Goal: Use online tool/utility: Utilize a website feature to perform a specific function

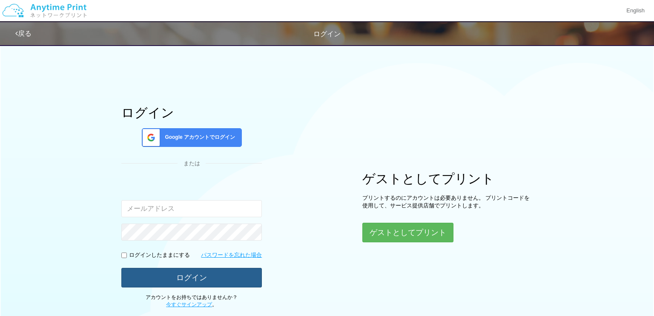
type input "[EMAIL_ADDRESS][DOMAIN_NAME]"
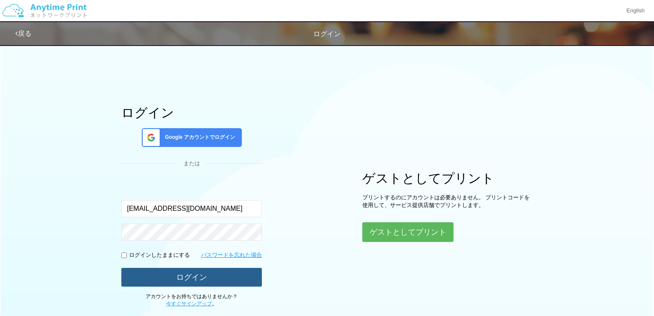
click at [247, 274] on button "ログイン" at bounding box center [191, 277] width 141 height 19
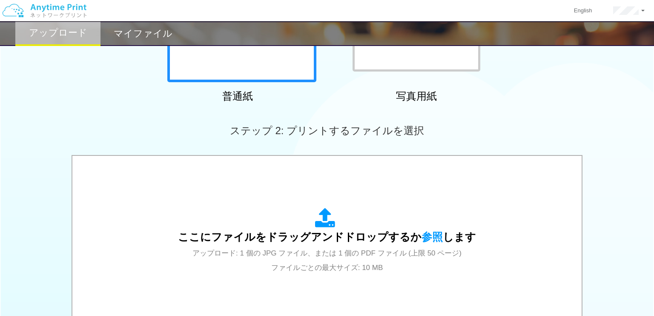
scroll to position [263, 0]
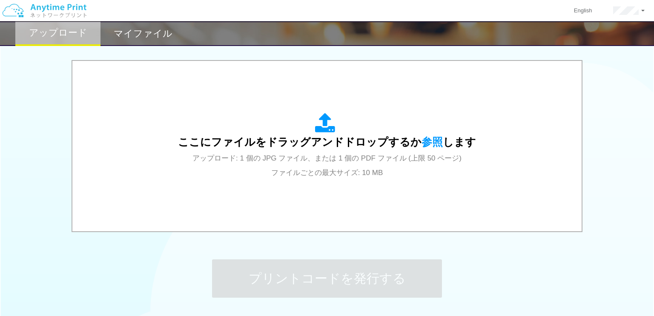
click at [341, 195] on div "ここにファイルをドラッグアンドドロップするか 参照 します アップロード: 1 個の JPG ファイル、または 1 個の PDF ファイル (上限 50 ペー…" at bounding box center [327, 145] width 492 height 153
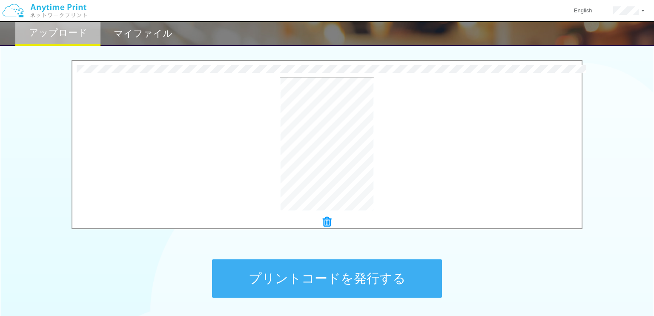
click at [341, 277] on button "プリントコードを発行する" at bounding box center [327, 278] width 230 height 38
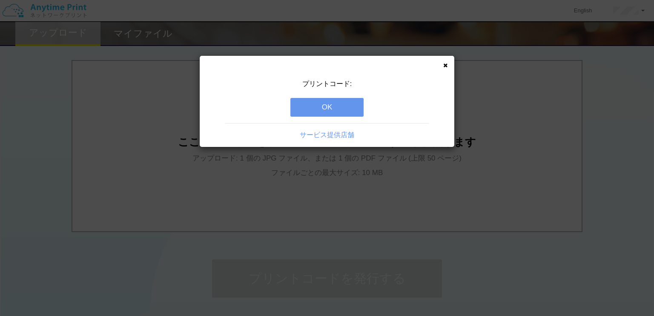
scroll to position [0, 0]
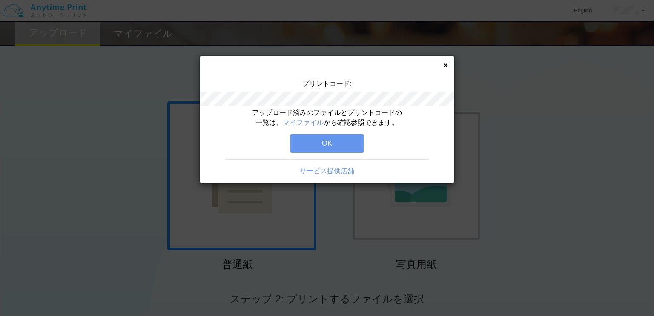
click at [316, 144] on button "OK" at bounding box center [326, 143] width 73 height 19
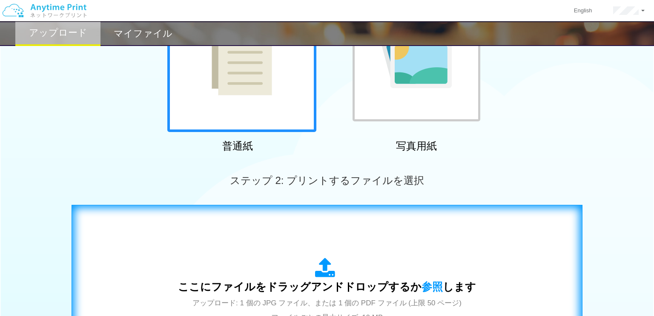
scroll to position [123, 0]
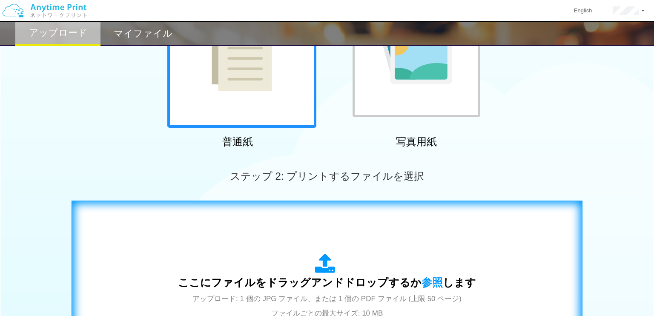
click at [310, 253] on div "ここにファイルをドラッグアンドドロップするか 参照 します アップロード: 1 個の JPG ファイル、または 1 個の PDF ファイル (上限 50 ペー…" at bounding box center [327, 286] width 298 height 66
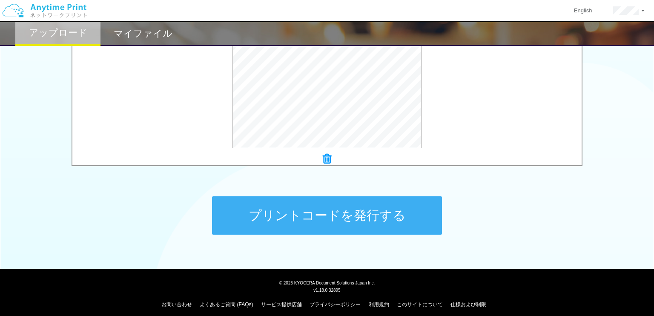
scroll to position [331, 0]
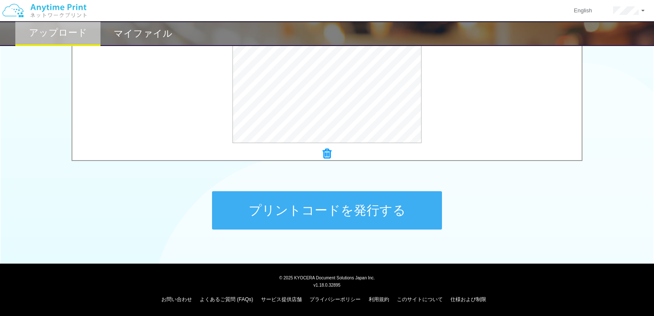
click at [336, 201] on button "プリントコードを発行する" at bounding box center [327, 210] width 230 height 38
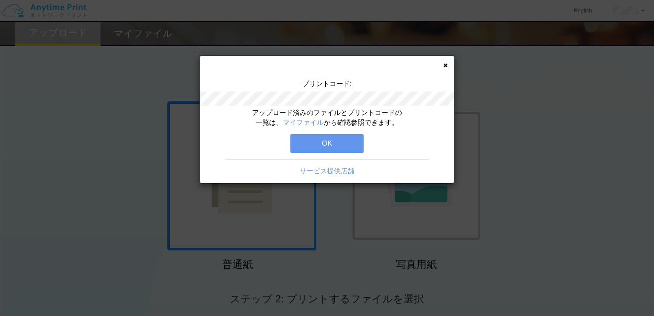
click at [317, 141] on button "OK" at bounding box center [326, 143] width 73 height 19
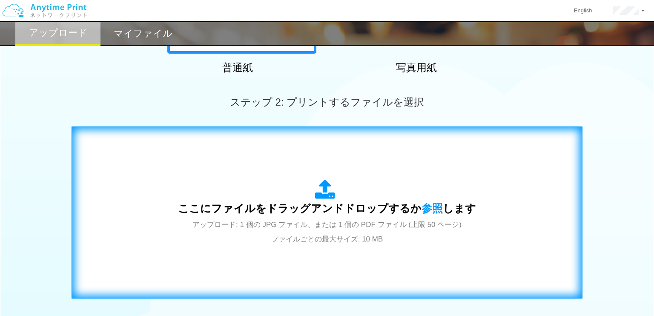
scroll to position [239, 0]
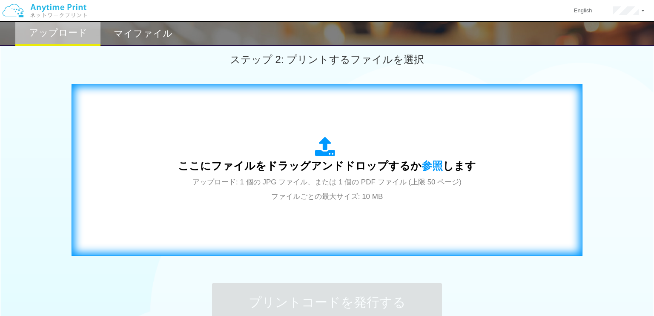
click at [319, 193] on span "アップロード: 1 個の JPG ファイル、または 1 個の PDF ファイル (上限 50 ページ) ファイルごとの最大サイズ: 10 MB" at bounding box center [326, 189] width 269 height 23
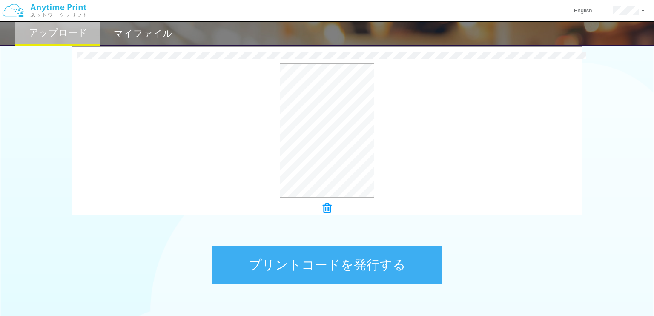
scroll to position [277, 0]
click at [325, 256] on button "プリントコードを発行する" at bounding box center [327, 264] width 230 height 38
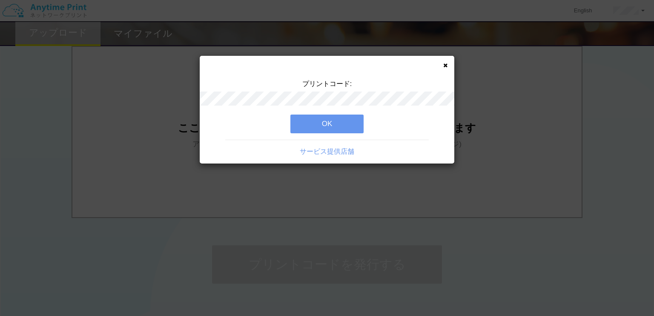
scroll to position [0, 0]
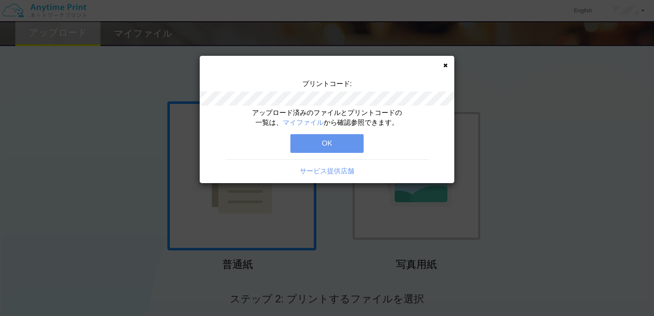
click at [355, 146] on button "OK" at bounding box center [326, 143] width 73 height 19
